Goal: Task Accomplishment & Management: Use online tool/utility

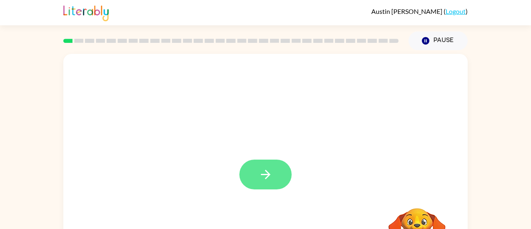
click at [271, 161] on button "button" at bounding box center [266, 175] width 52 height 30
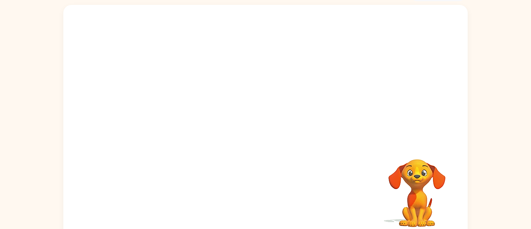
scroll to position [49, 0]
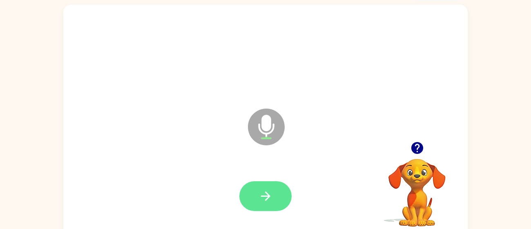
click at [275, 201] on button "button" at bounding box center [266, 197] width 52 height 30
click at [267, 192] on icon "button" at bounding box center [266, 196] width 14 height 14
click at [275, 190] on button "button" at bounding box center [266, 197] width 52 height 30
click at [265, 202] on icon "button" at bounding box center [266, 196] width 14 height 14
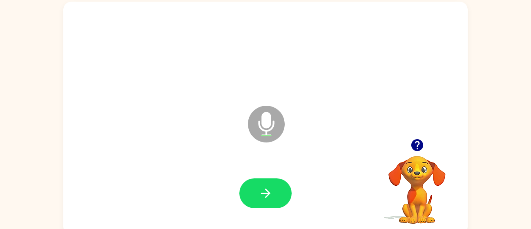
scroll to position [51, 0]
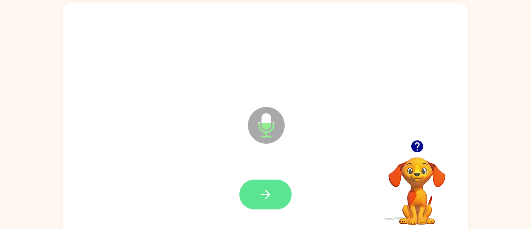
click at [275, 201] on button "button" at bounding box center [266, 195] width 52 height 30
click at [271, 194] on icon "button" at bounding box center [266, 195] width 14 height 14
click at [256, 194] on button "button" at bounding box center [266, 195] width 52 height 30
click at [278, 189] on button "button" at bounding box center [266, 195] width 52 height 30
click at [276, 198] on button "button" at bounding box center [266, 195] width 52 height 30
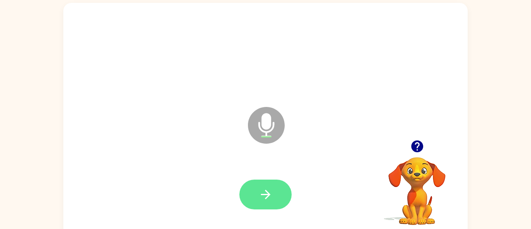
click at [275, 193] on button "button" at bounding box center [266, 195] width 52 height 30
click at [277, 192] on button "button" at bounding box center [266, 195] width 52 height 30
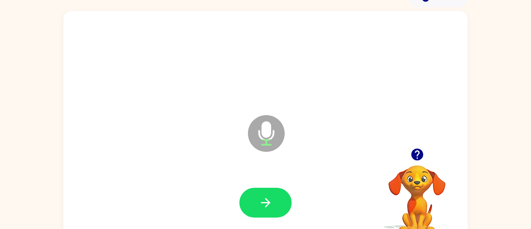
scroll to position [47, 0]
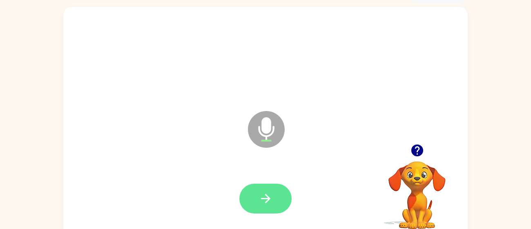
click at [279, 197] on button "button" at bounding box center [266, 199] width 52 height 30
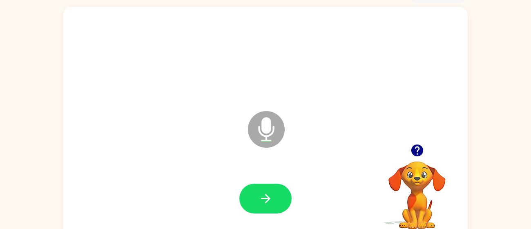
click at [418, 151] on icon "button" at bounding box center [417, 151] width 14 height 14
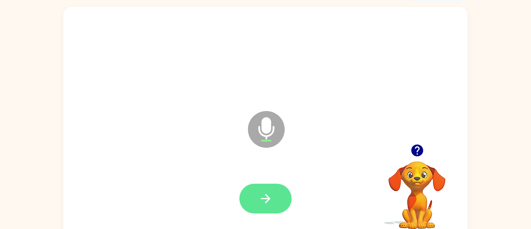
click at [279, 194] on button "button" at bounding box center [266, 199] width 52 height 30
click at [254, 198] on button "button" at bounding box center [266, 199] width 52 height 30
click at [277, 201] on button "button" at bounding box center [266, 199] width 52 height 30
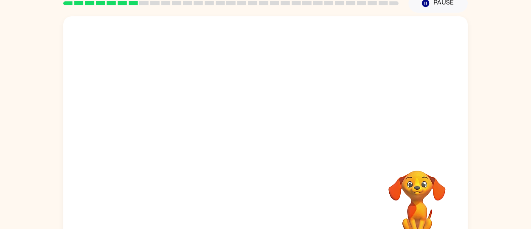
scroll to position [58, 0]
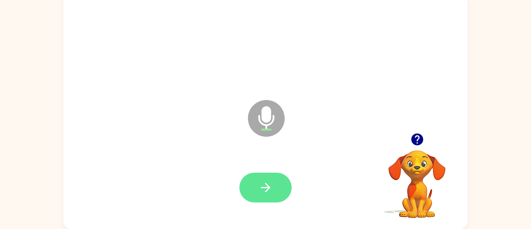
click at [266, 190] on icon "button" at bounding box center [266, 188] width 14 height 14
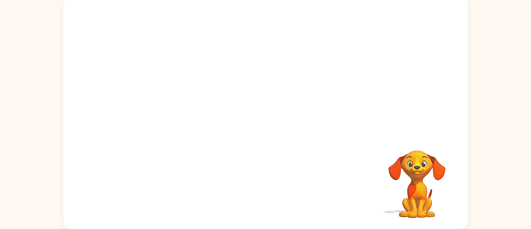
click at [509, 171] on div "Your browser must support playing .mp4 files to use Literably. Please try using…" at bounding box center [265, 110] width 531 height 237
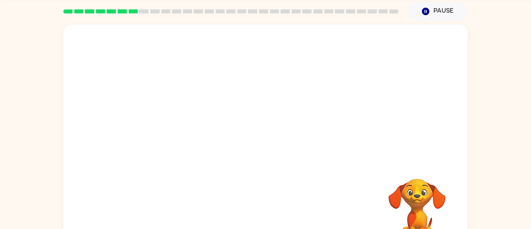
scroll to position [24, 0]
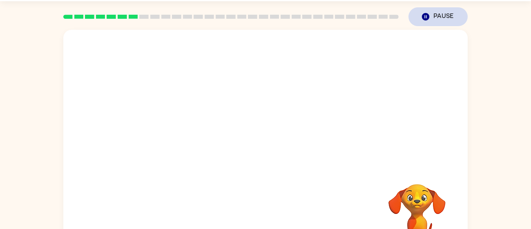
click at [429, 22] on button "Pause Pause" at bounding box center [438, 16] width 59 height 19
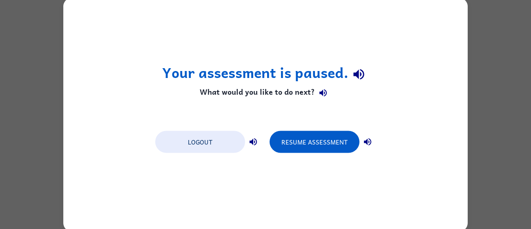
scroll to position [0, 0]
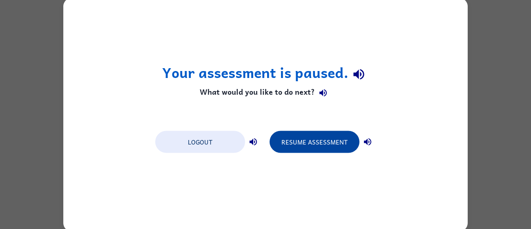
click at [325, 152] on button "Resume Assessment" at bounding box center [315, 142] width 90 height 22
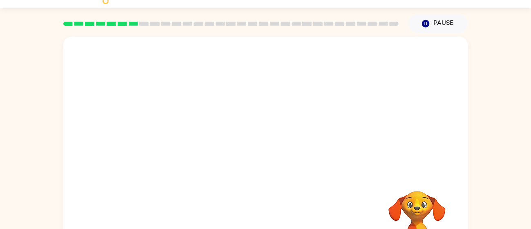
scroll to position [58, 0]
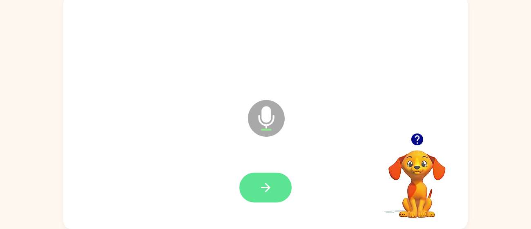
click at [264, 189] on icon "button" at bounding box center [266, 188] width 14 height 14
click at [267, 184] on icon "button" at bounding box center [266, 188] width 14 height 14
click at [280, 185] on button "button" at bounding box center [266, 188] width 52 height 30
click at [256, 189] on button "button" at bounding box center [266, 188] width 52 height 30
click at [266, 189] on icon "button" at bounding box center [266, 188] width 14 height 14
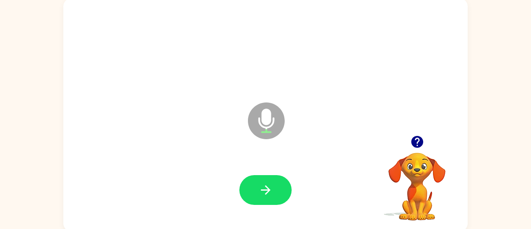
scroll to position [55, 0]
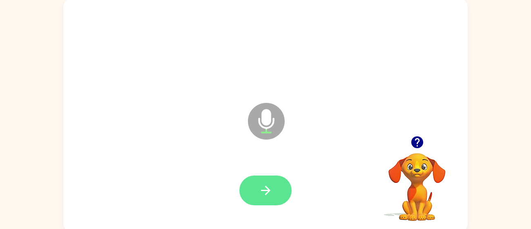
click at [262, 195] on icon "button" at bounding box center [266, 191] width 14 height 14
click at [265, 191] on icon "button" at bounding box center [265, 190] width 9 height 9
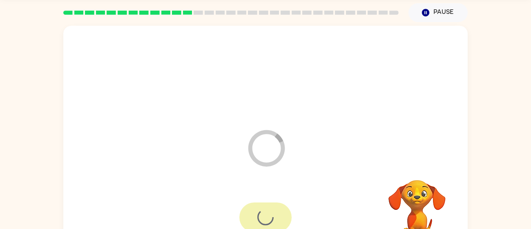
scroll to position [29, 0]
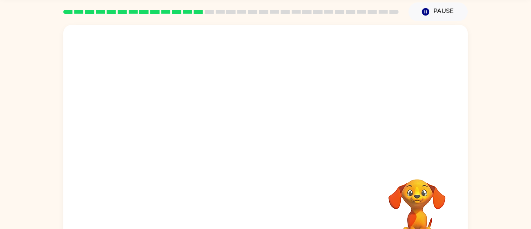
click at [515, 177] on div "Your browser must support playing .mp4 files to use Literably. Please try using…" at bounding box center [265, 139] width 531 height 237
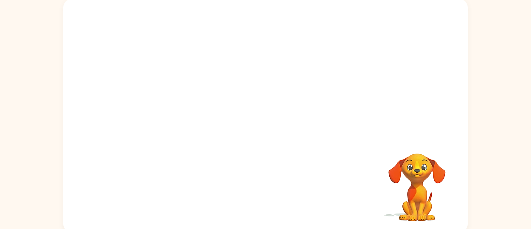
scroll to position [53, 0]
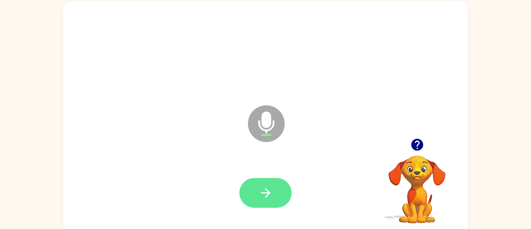
click at [269, 192] on icon "button" at bounding box center [265, 192] width 9 height 9
click at [275, 189] on button "button" at bounding box center [266, 193] width 52 height 30
click at [272, 197] on icon "button" at bounding box center [266, 193] width 14 height 14
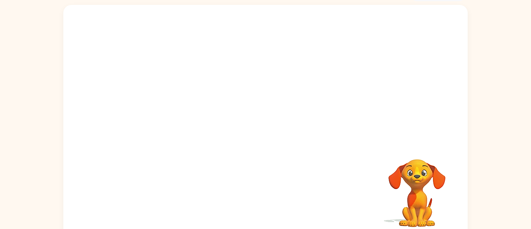
scroll to position [58, 0]
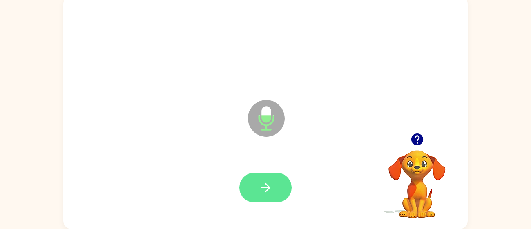
click at [256, 181] on button "button" at bounding box center [266, 188] width 52 height 30
click at [266, 190] on icon "button" at bounding box center [266, 188] width 14 height 14
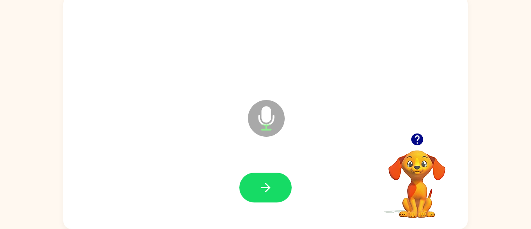
click at [266, 100] on div "Microphone The Microphone is here when it is your turn to talk" at bounding box center [246, 97] width 349 height 29
click at [261, 216] on div at bounding box center [266, 188] width 388 height 67
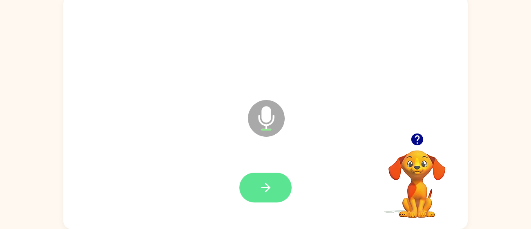
click at [258, 179] on button "button" at bounding box center [266, 188] width 52 height 30
click at [278, 202] on button "button" at bounding box center [266, 188] width 52 height 30
click at [271, 193] on icon "button" at bounding box center [266, 188] width 14 height 14
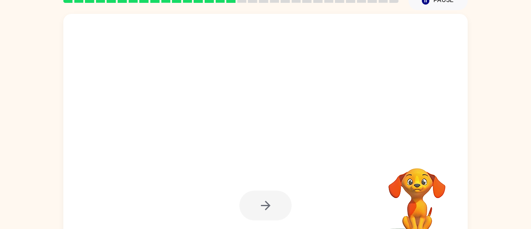
scroll to position [55, 0]
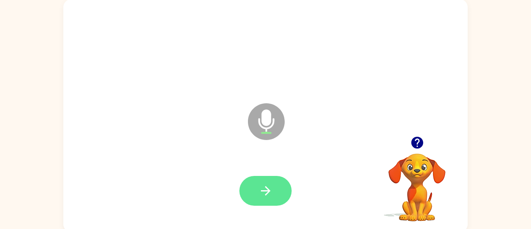
click at [273, 196] on icon "button" at bounding box center [266, 191] width 14 height 14
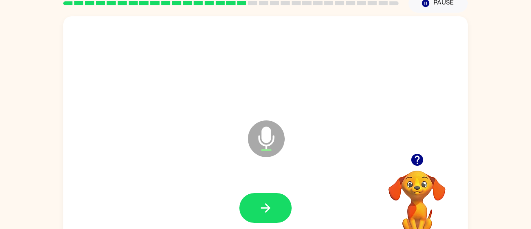
scroll to position [42, 0]
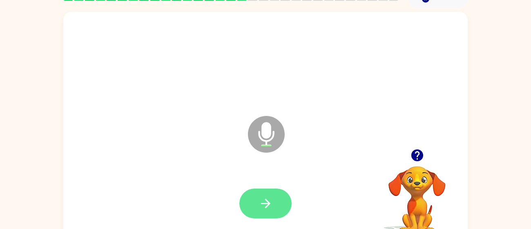
click at [278, 204] on button "button" at bounding box center [266, 204] width 52 height 30
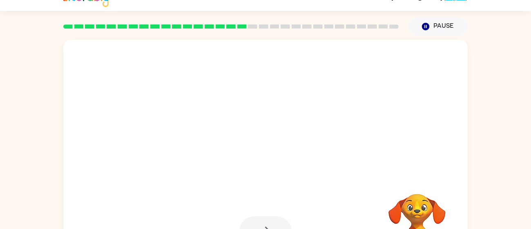
scroll to position [58, 0]
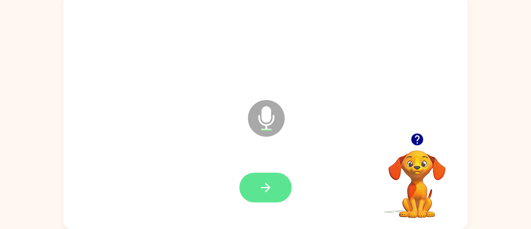
click at [274, 191] on button "button" at bounding box center [266, 188] width 52 height 30
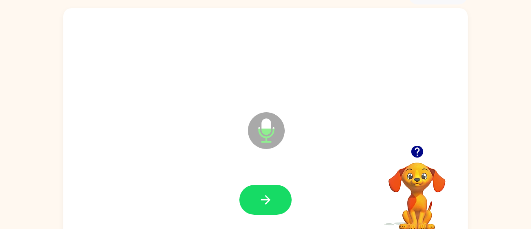
scroll to position [47, 0]
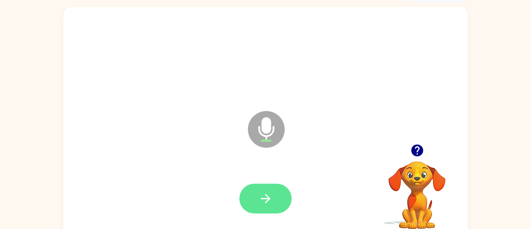
click at [271, 208] on button "button" at bounding box center [266, 199] width 52 height 30
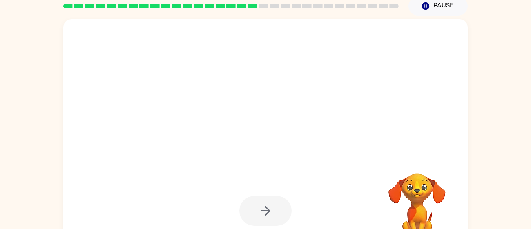
scroll to position [37, 0]
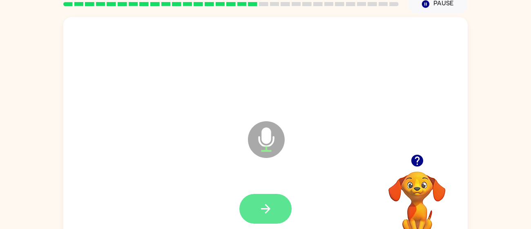
click at [271, 219] on button "button" at bounding box center [266, 209] width 52 height 30
click at [266, 206] on icon "button" at bounding box center [266, 209] width 14 height 14
click at [259, 213] on icon "button" at bounding box center [266, 209] width 14 height 14
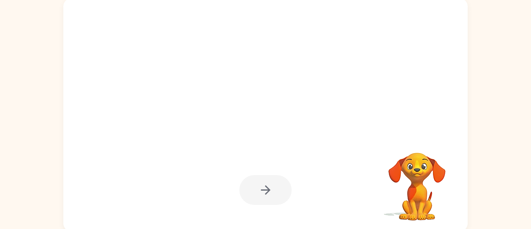
scroll to position [58, 0]
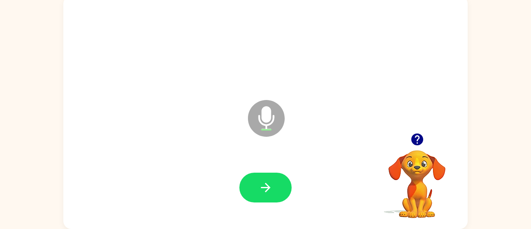
click at [285, 175] on div at bounding box center [266, 188] width 52 height 30
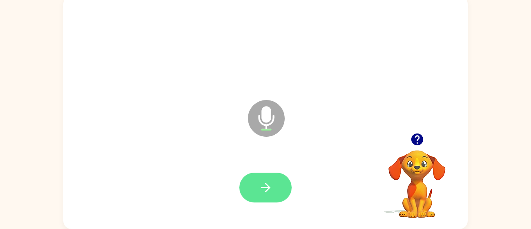
click at [266, 191] on icon "button" at bounding box center [265, 187] width 9 height 9
click at [276, 193] on button "button" at bounding box center [266, 188] width 52 height 30
click at [280, 187] on button "button" at bounding box center [266, 188] width 52 height 30
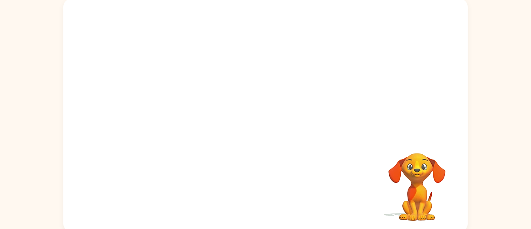
scroll to position [56, 0]
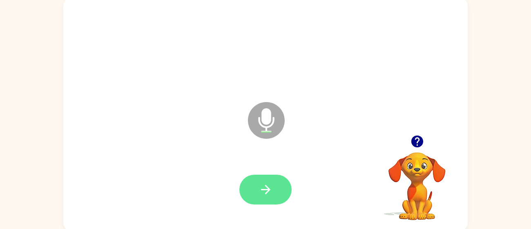
click at [257, 203] on button "button" at bounding box center [266, 190] width 52 height 30
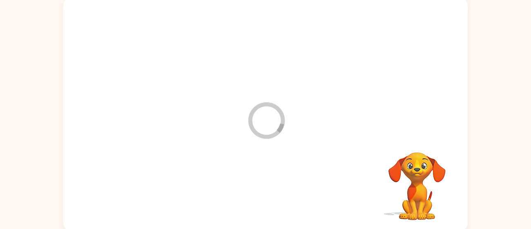
click at [286, 177] on div at bounding box center [266, 190] width 388 height 67
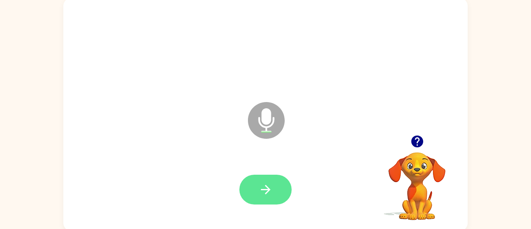
click at [250, 183] on button "button" at bounding box center [266, 190] width 52 height 30
click at [262, 186] on icon "button" at bounding box center [266, 190] width 14 height 14
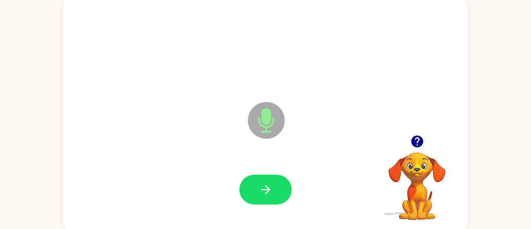
click at [266, 100] on icon at bounding box center [266, 102] width 20 height 61
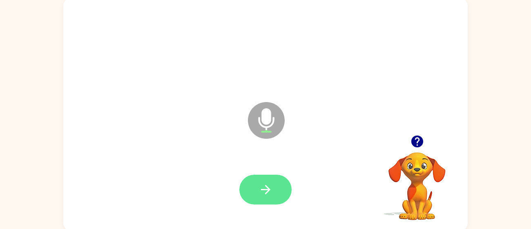
click at [241, 184] on button "button" at bounding box center [266, 190] width 52 height 30
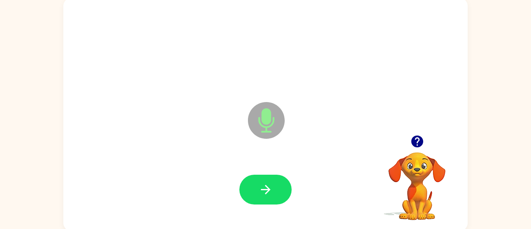
scroll to position [58, 0]
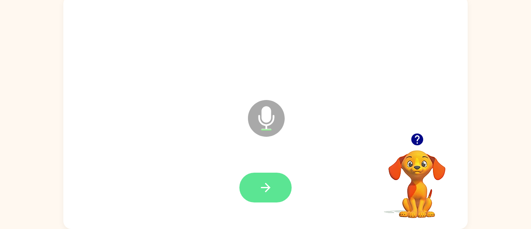
click at [271, 179] on button "button" at bounding box center [266, 188] width 52 height 30
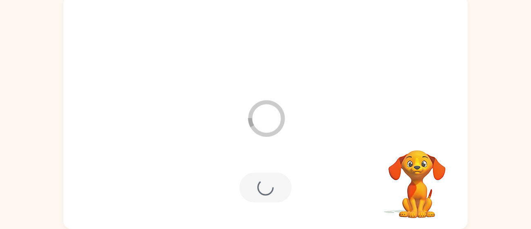
click at [417, 142] on video "Your browser must support playing .mp4 files to use Literably. Please try using…" at bounding box center [418, 179] width 82 height 82
